Goal: Find specific fact: Find specific fact

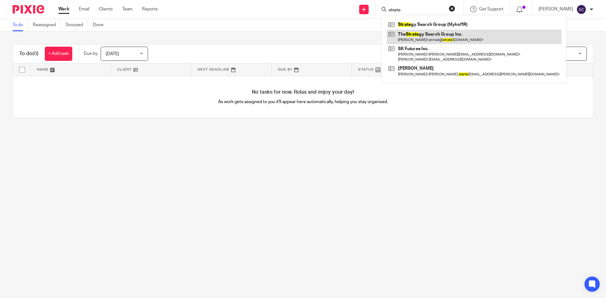
type input "strate"
click at [455, 36] on link at bounding box center [474, 37] width 175 height 15
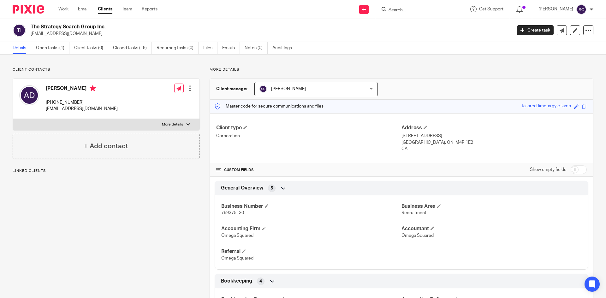
click at [236, 213] on span "769375130" at bounding box center [232, 213] width 23 height 4
copy span "769375130"
